Goal: Task Accomplishment & Management: Use online tool/utility

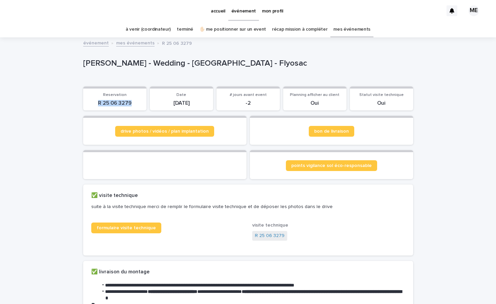
drag, startPoint x: 121, startPoint y: 103, endPoint x: 90, endPoint y: 104, distance: 31.7
click at [90, 104] on p "R 25 06 3279" at bounding box center [114, 103] width 55 height 6
copy p "R 25 06 3279"
click at [135, 102] on p "R 25 06 3279" at bounding box center [114, 103] width 55 height 6
click at [271, 13] on p "mon profil" at bounding box center [272, 7] width 21 height 14
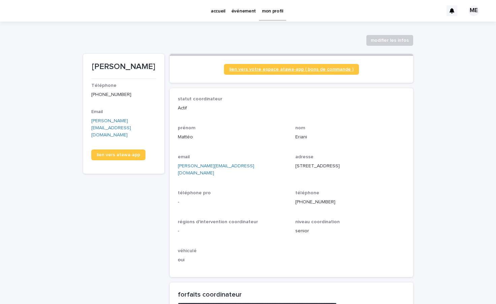
click at [297, 70] on span "lien vers votre espace atawa-app ( bons de commande )" at bounding box center [291, 69] width 124 height 5
click at [242, 11] on p "événement" at bounding box center [243, 7] width 25 height 14
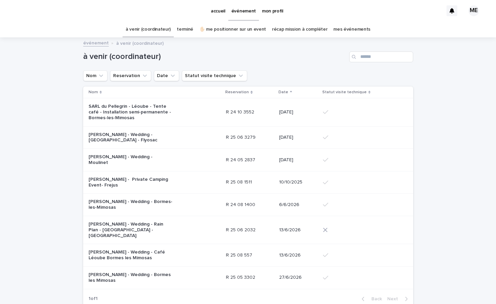
click at [156, 135] on p "[PERSON_NAME] - Wedding - [GEOGRAPHIC_DATA] - Flyosac" at bounding box center [131, 137] width 84 height 11
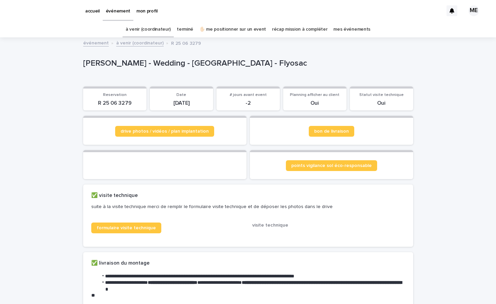
scroll to position [22, 0]
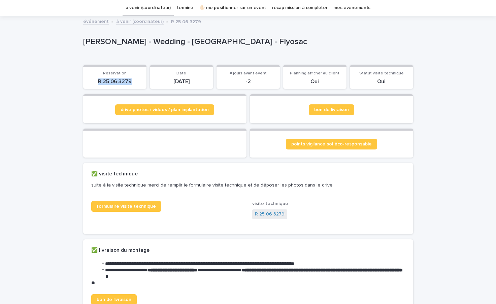
drag, startPoint x: 130, startPoint y: 83, endPoint x: 95, endPoint y: 82, distance: 35.0
click at [95, 82] on p "R 25 06 3279" at bounding box center [114, 81] width 55 height 6
copy p "R 25 06 3279"
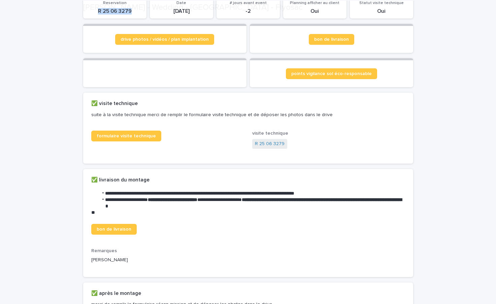
scroll to position [207, 0]
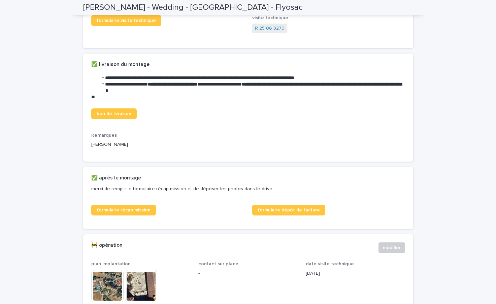
click at [287, 212] on span "formulaire dépôt de facture" at bounding box center [289, 210] width 62 height 5
